Goal: Information Seeking & Learning: Check status

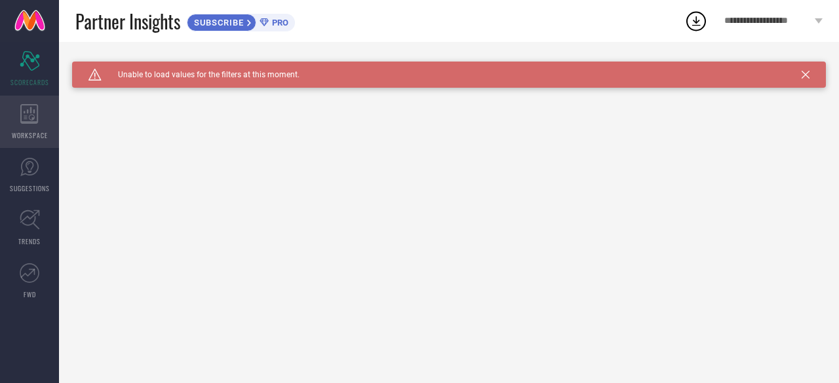
click at [38, 111] on icon at bounding box center [29, 114] width 18 height 20
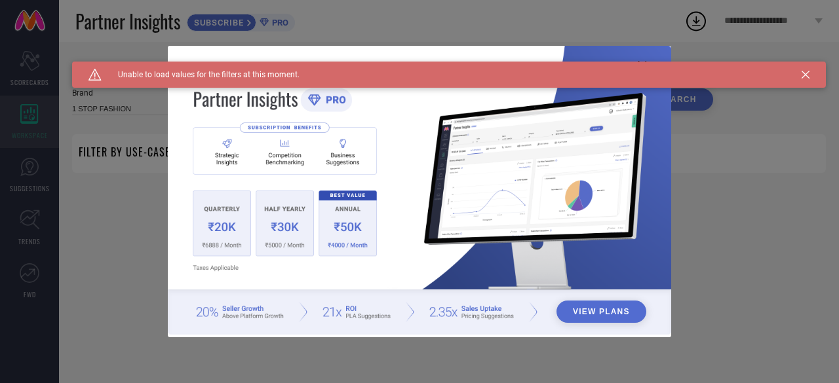
type input "1 STOP FASHION"
type input "All"
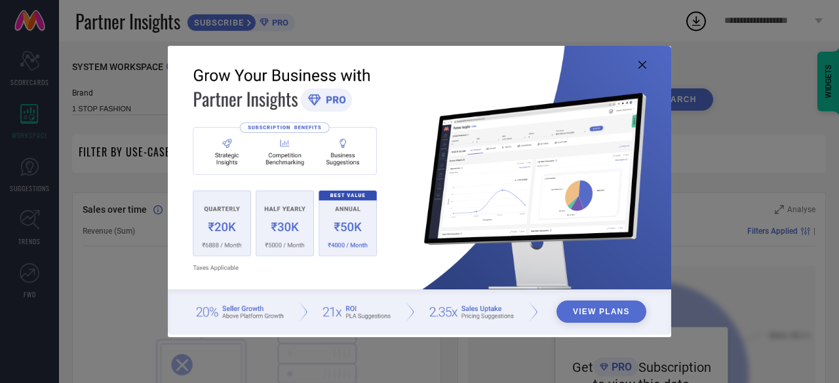
click at [33, 174] on div "View Plans" at bounding box center [419, 191] width 839 height 383
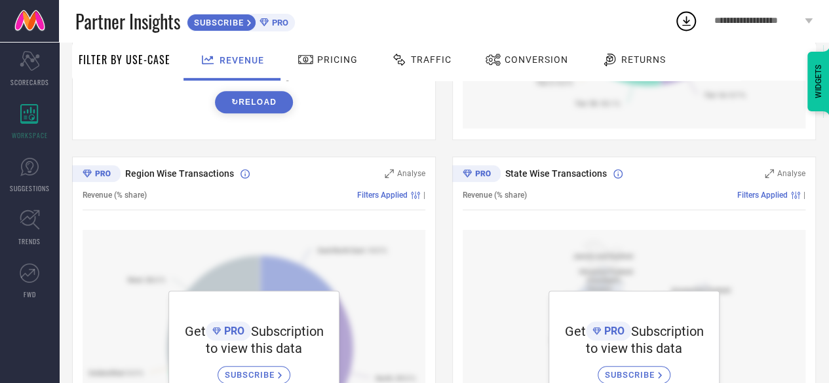
scroll to position [370, 0]
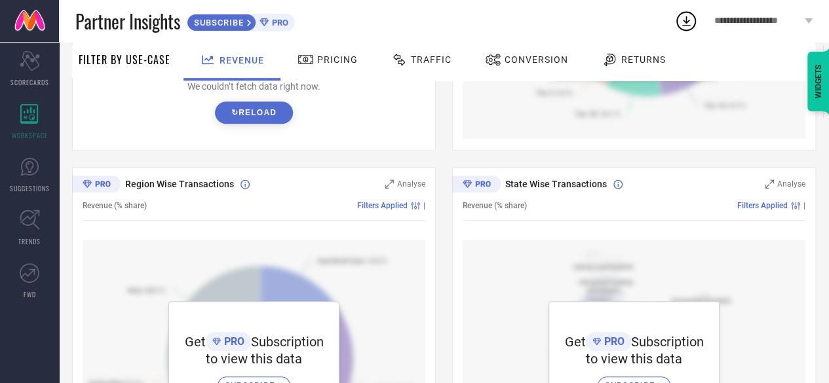
click at [431, 58] on span "Traffic" at bounding box center [431, 59] width 41 height 10
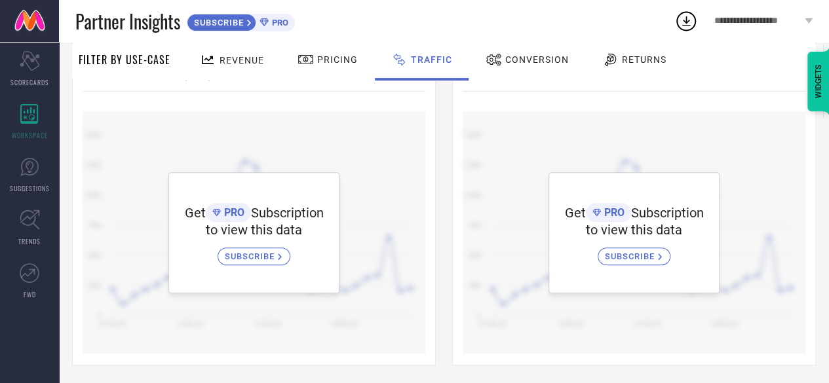
scroll to position [157, 0]
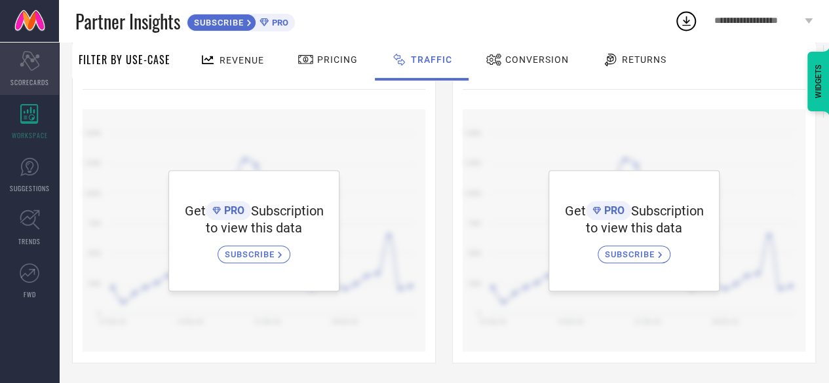
click at [37, 75] on div "Scorecard SCORECARDS" at bounding box center [29, 69] width 59 height 52
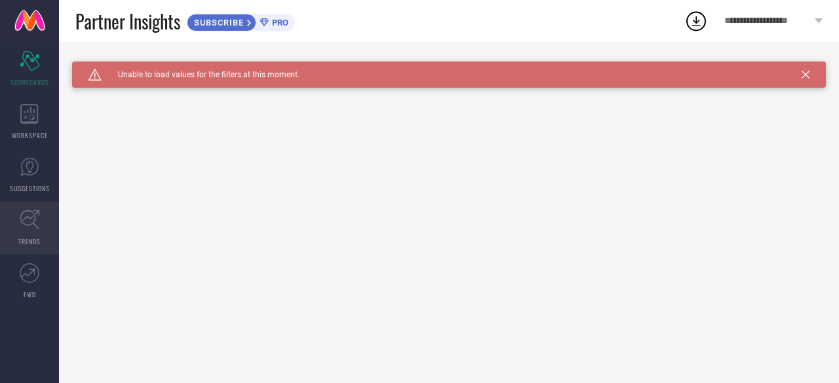
click at [35, 224] on icon at bounding box center [30, 220] width 20 height 20
click at [216, 92] on span "Click here to reload." at bounding box center [211, 93] width 79 height 10
